Goal: Task Accomplishment & Management: Manage account settings

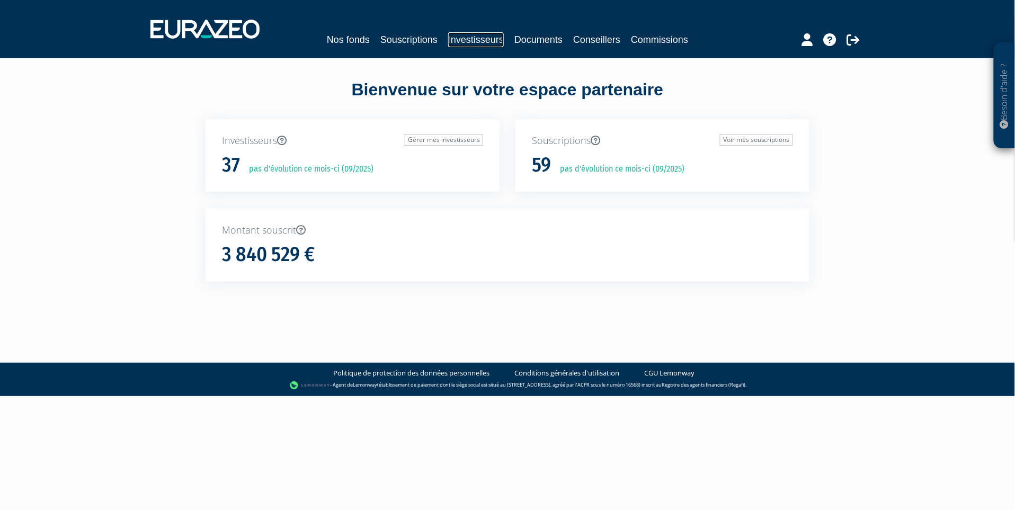
click at [464, 38] on link "Investisseurs" at bounding box center [476, 39] width 56 height 15
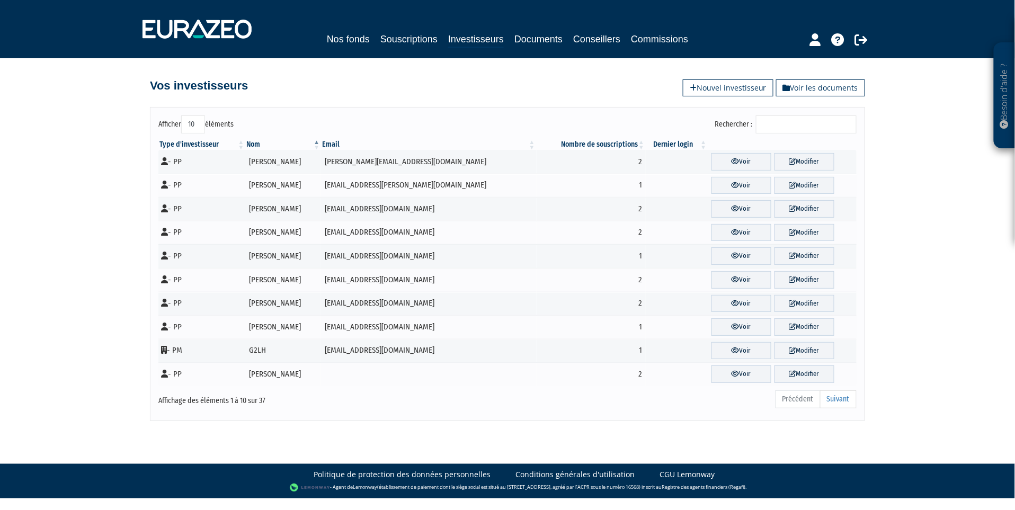
click at [195, 127] on select "10 25 50 100" at bounding box center [193, 124] width 24 height 18
select select "100"
click at [181, 115] on select "10 25 50 100" at bounding box center [193, 124] width 24 height 18
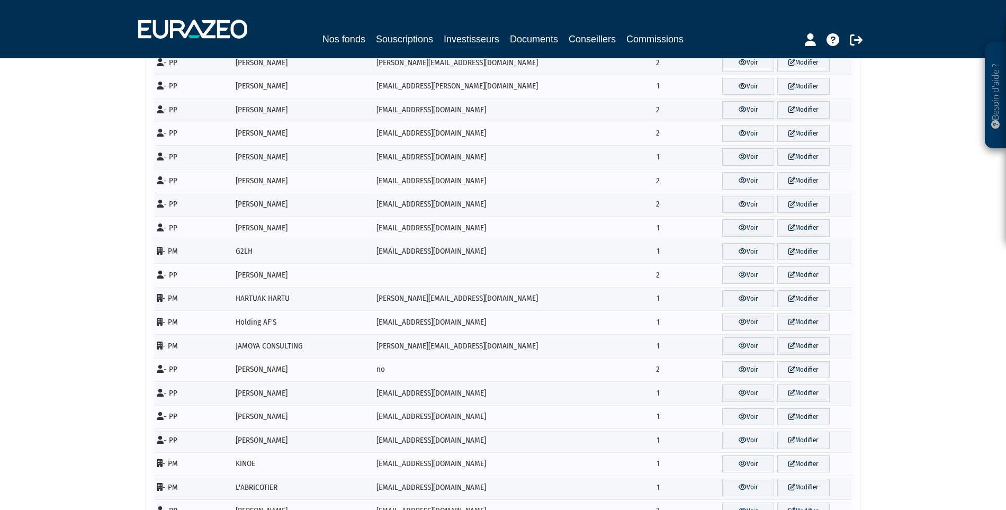
scroll to position [40, 0]
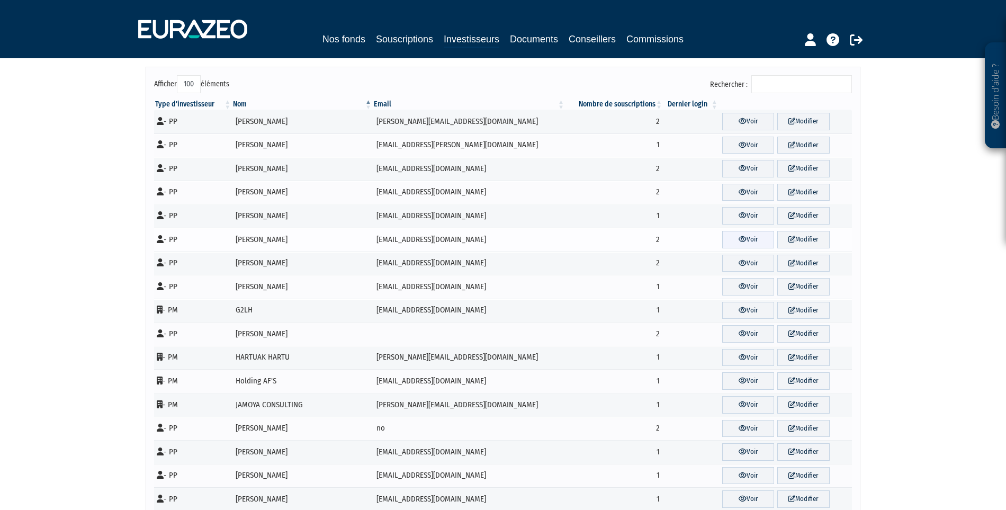
click at [736, 235] on link "Voir" at bounding box center [748, 239] width 52 height 17
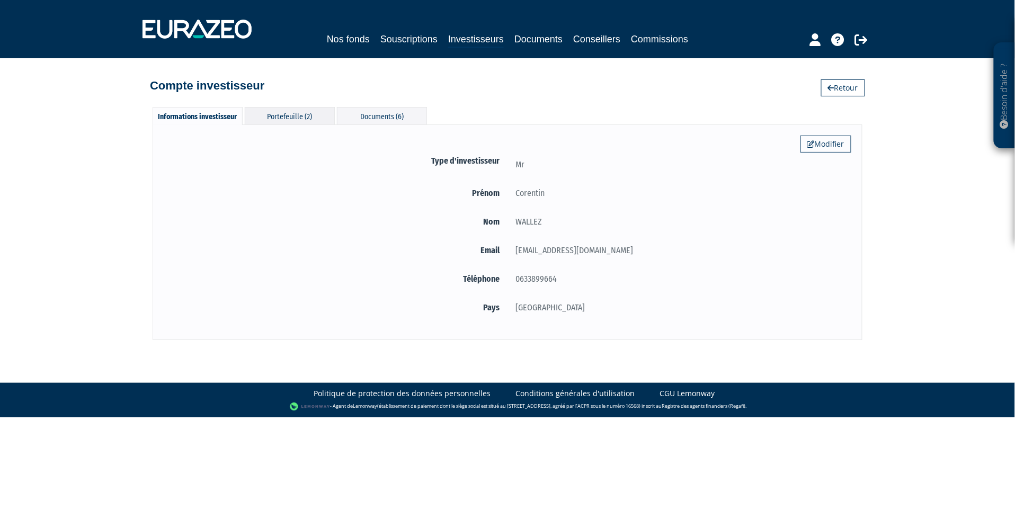
click at [300, 113] on div "Portefeuille (2)" at bounding box center [290, 115] width 90 height 17
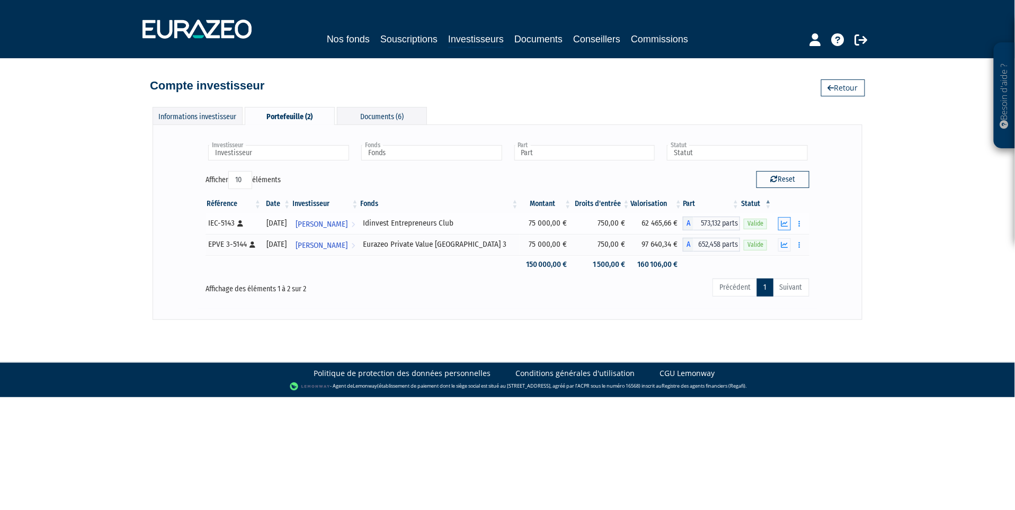
click at [784, 220] on icon "button" at bounding box center [784, 223] width 7 height 7
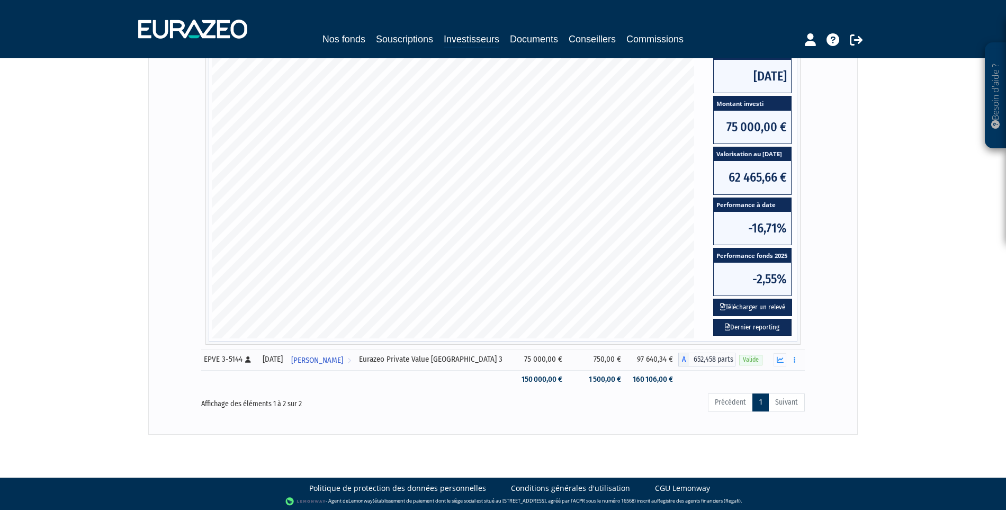
scroll to position [216, 0]
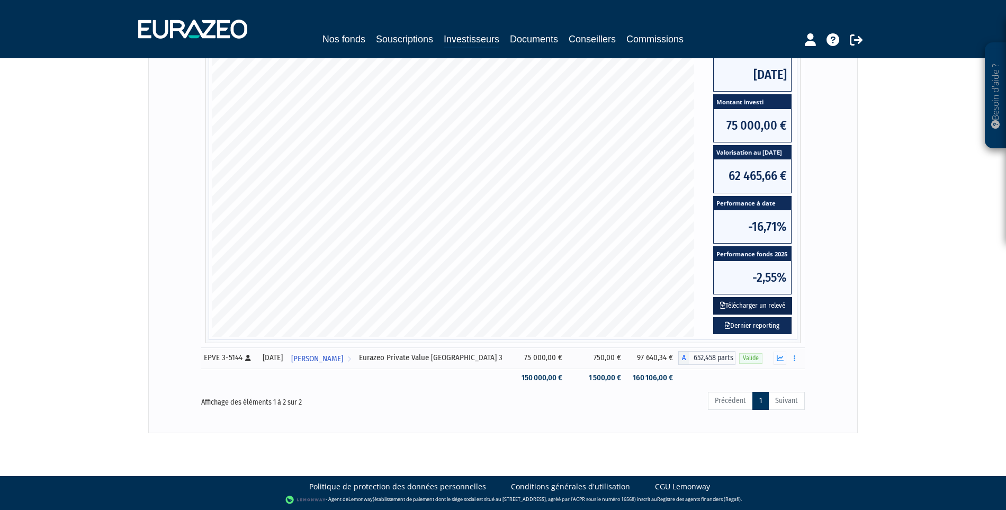
click at [775, 302] on button "Télécharger un relevé" at bounding box center [752, 305] width 79 height 17
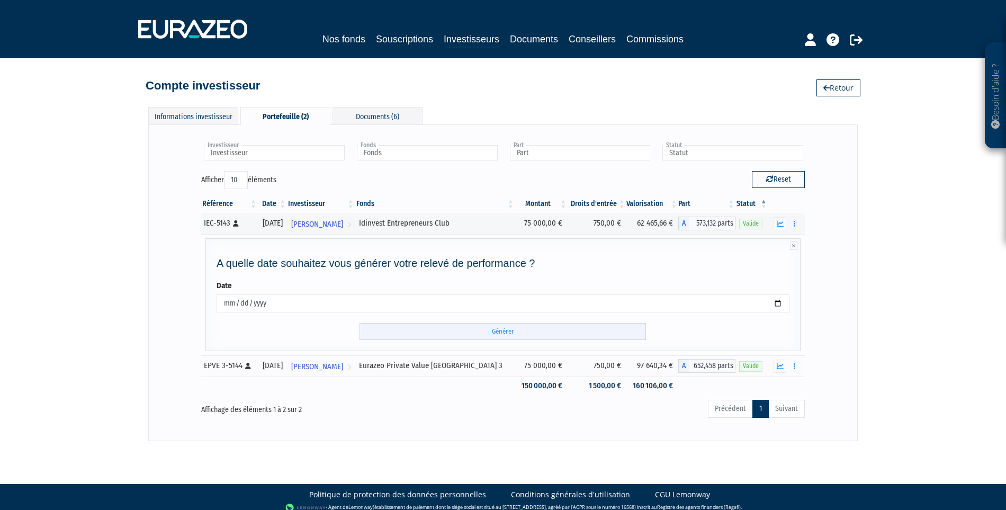
click at [594, 333] on input "Générer" at bounding box center [503, 331] width 287 height 17
click at [797, 220] on button "button" at bounding box center [795, 223] width 13 height 13
click at [772, 243] on link "Documents" at bounding box center [771, 242] width 53 height 17
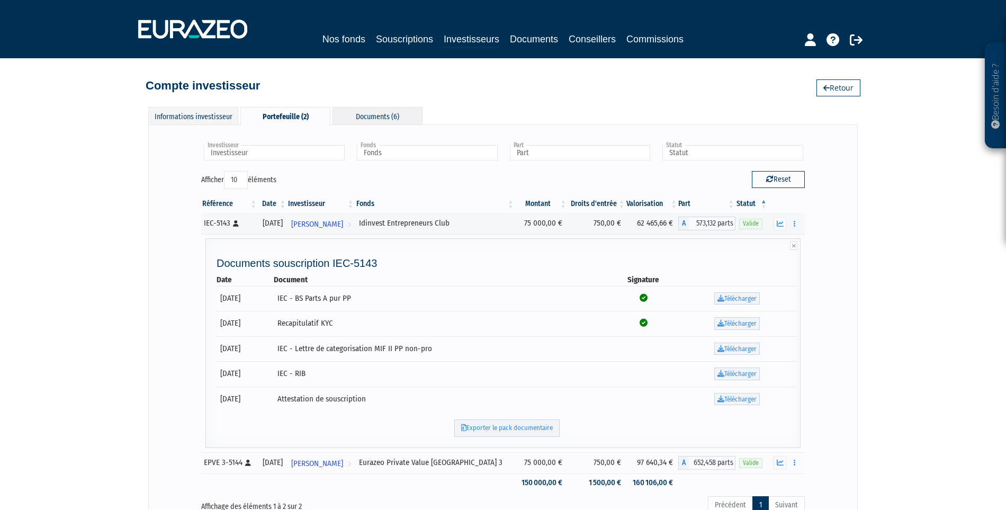
click at [371, 118] on div "Documents (6)" at bounding box center [378, 115] width 90 height 17
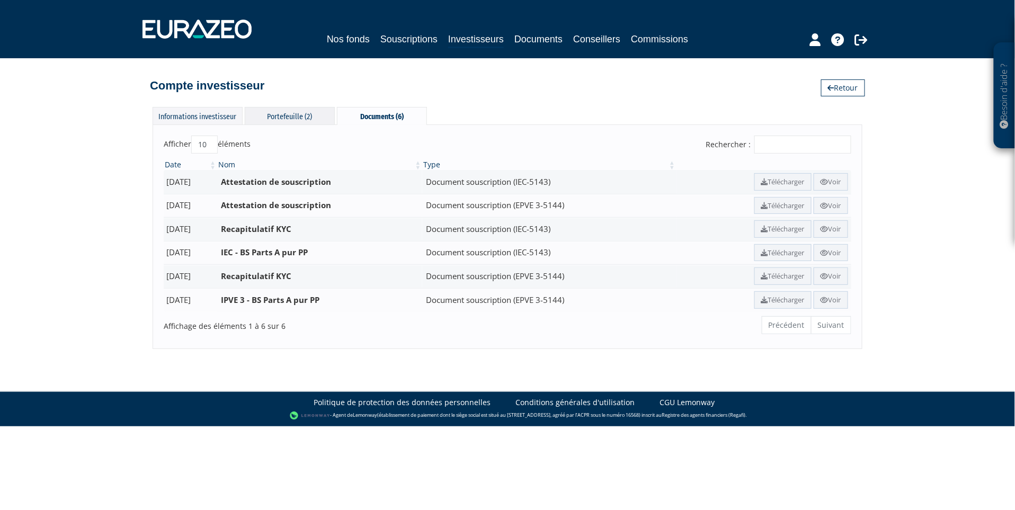
click at [290, 115] on div "Portefeuille (2)" at bounding box center [290, 115] width 90 height 17
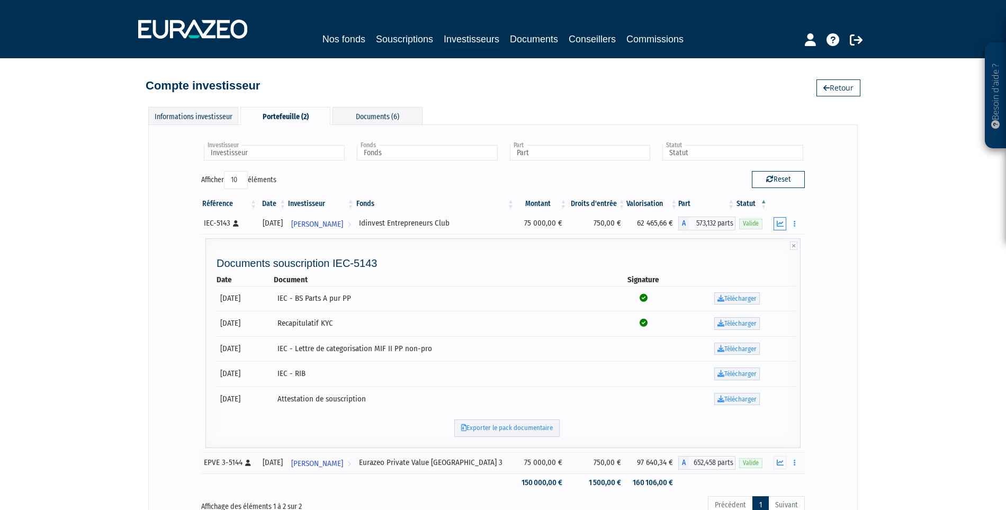
click at [782, 222] on icon "button" at bounding box center [780, 223] width 7 height 7
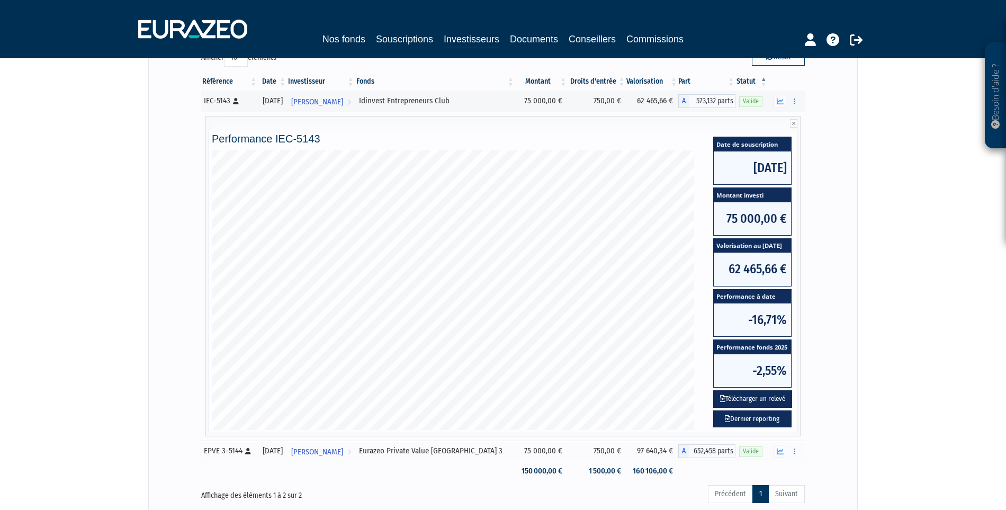
scroll to position [59, 0]
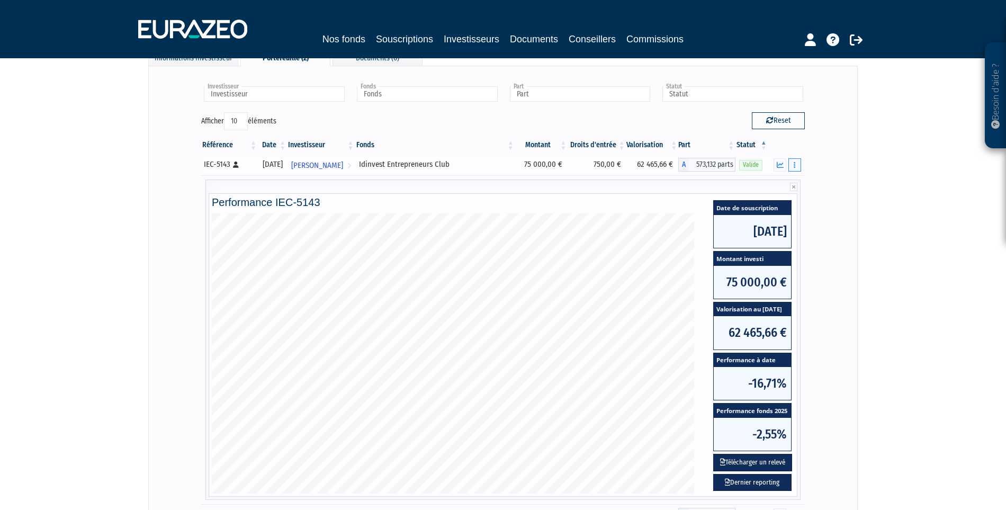
click at [796, 163] on button "button" at bounding box center [795, 164] width 13 height 13
drag, startPoint x: 772, startPoint y: 204, endPoint x: 783, endPoint y: 201, distance: 11.6
click at [772, 204] on link "Rachat libre" at bounding box center [771, 203] width 53 height 17
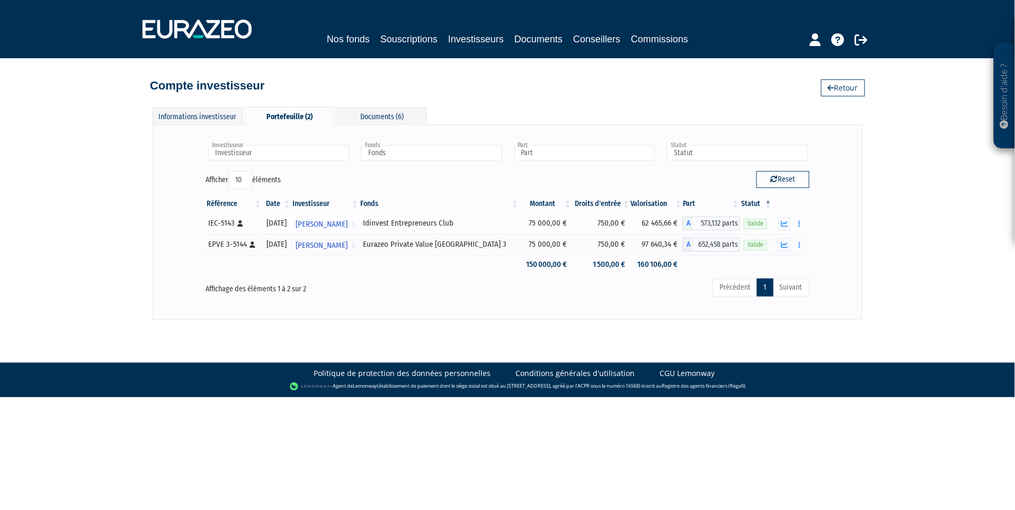
drag, startPoint x: 234, startPoint y: 223, endPoint x: 207, endPoint y: 221, distance: 27.1
click at [207, 221] on td "IEC-5143 [Français] Personne physique" at bounding box center [233, 223] width 57 height 21
copy div "IEC-5143"
click at [87, 163] on div "Besoin d'aide ? × J'ai besoin d'aide Si vous avez une question à propos du fonc…" at bounding box center [507, 160] width 1015 height 320
